Goal: Information Seeking & Learning: Learn about a topic

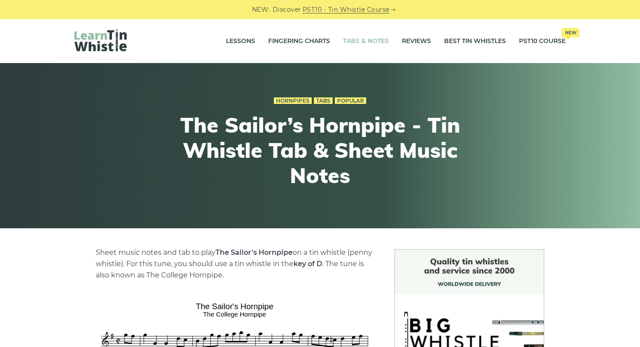
click at [362, 39] on link "Tabs & Notes" at bounding box center [366, 41] width 46 height 22
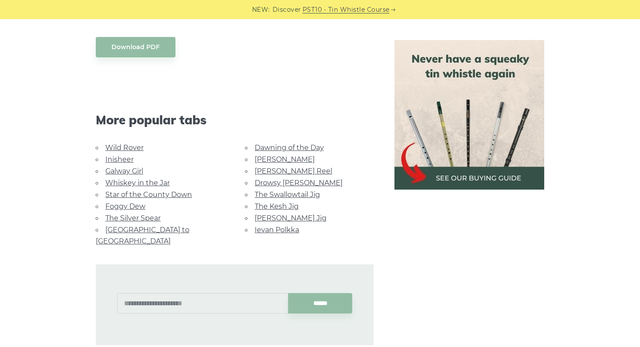
scroll to position [510, 0]
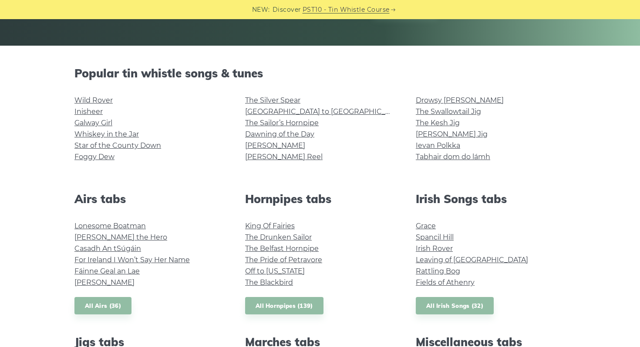
scroll to position [193, 0]
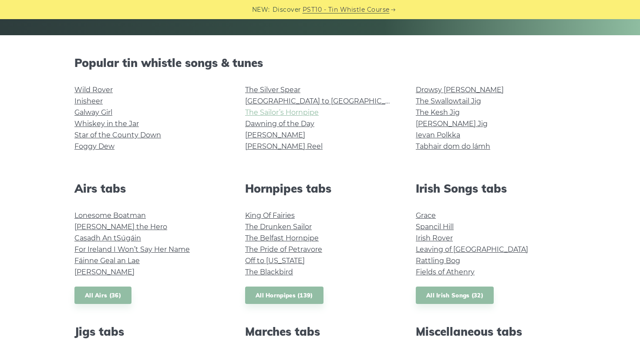
click at [284, 113] on link "The Sailor’s Hornpipe" at bounding box center [282, 112] width 74 height 8
click at [131, 137] on link "Star of the County Down" at bounding box center [117, 135] width 87 height 8
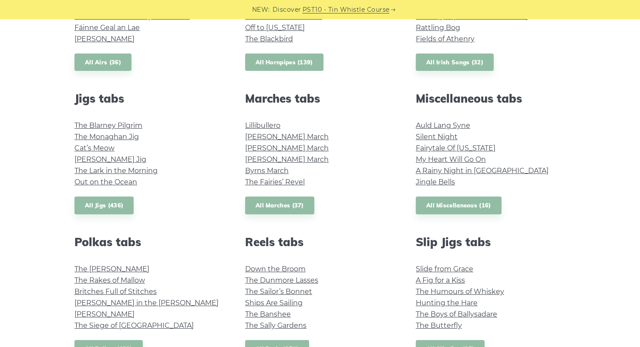
scroll to position [530, 0]
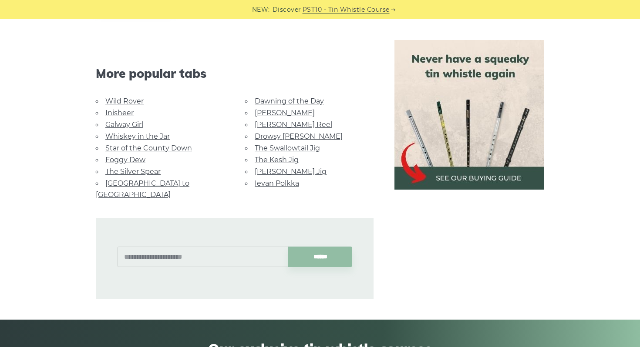
scroll to position [556, 0]
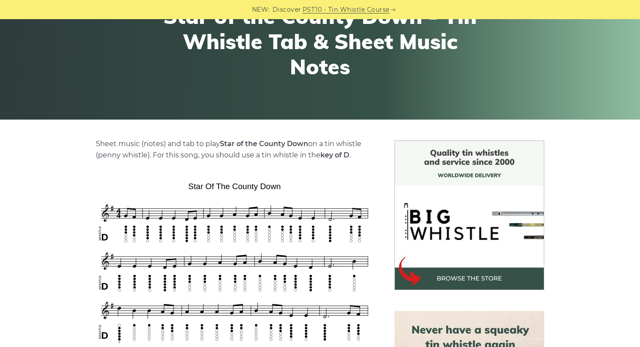
scroll to position [111, 0]
